Goal: Task Accomplishment & Management: Manage account settings

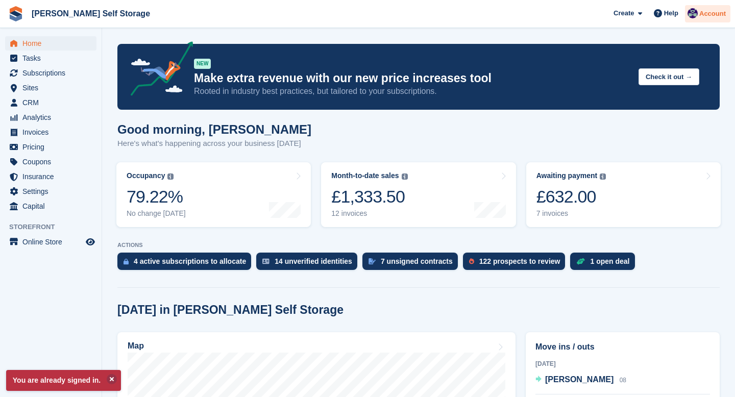
click at [714, 14] on span "Account" at bounding box center [712, 14] width 27 height 10
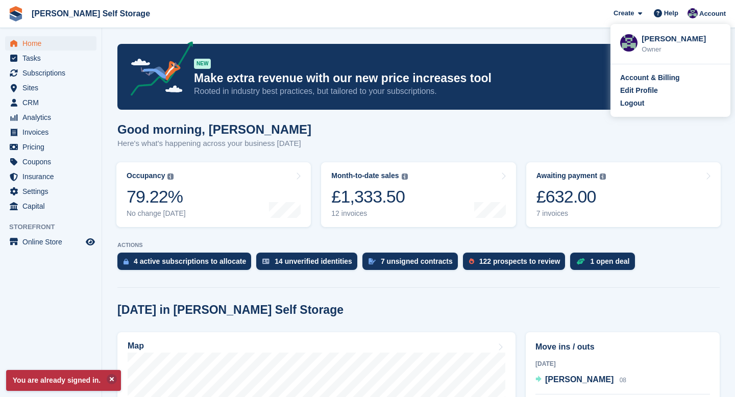
click at [629, 112] on div "Account & Billing Edit Profile Logout" at bounding box center [670, 90] width 120 height 53
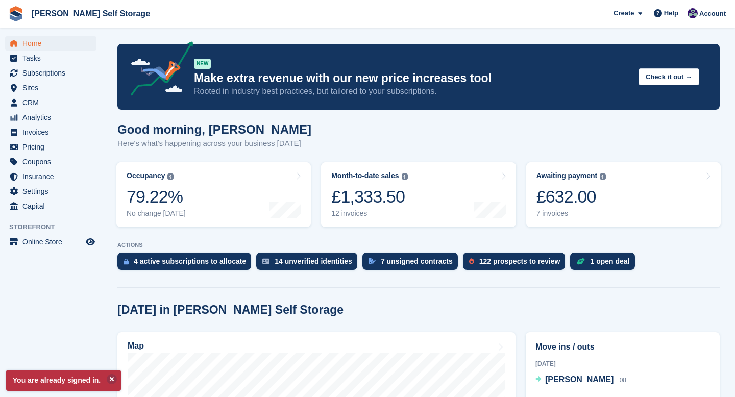
click at [633, 105] on div "NEW Make extra revenue with our new price increases tool Rooted in industry bes…" at bounding box center [418, 77] width 602 height 66
click at [716, 10] on span "Account" at bounding box center [712, 14] width 27 height 10
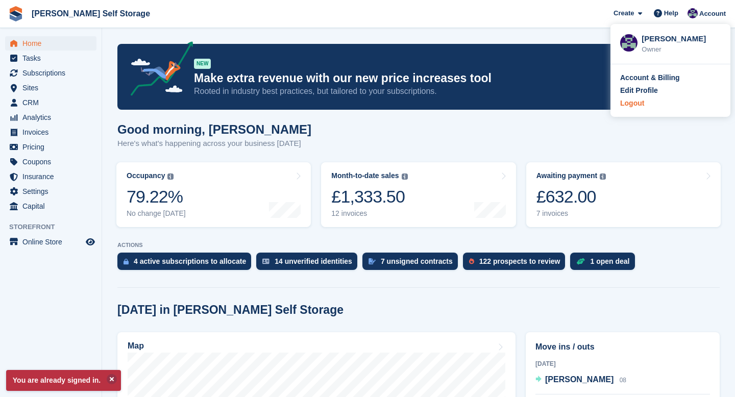
click at [629, 107] on div "Logout" at bounding box center [632, 103] width 24 height 11
